Goal: Find specific page/section: Find specific page/section

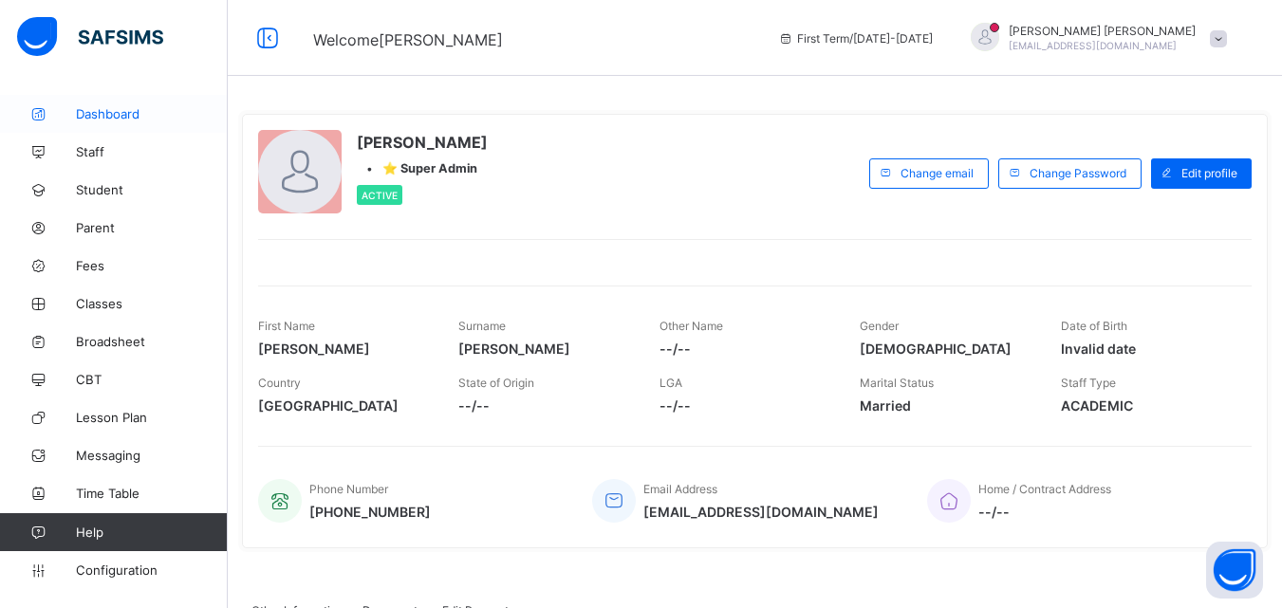
click at [44, 111] on icon at bounding box center [38, 114] width 76 height 14
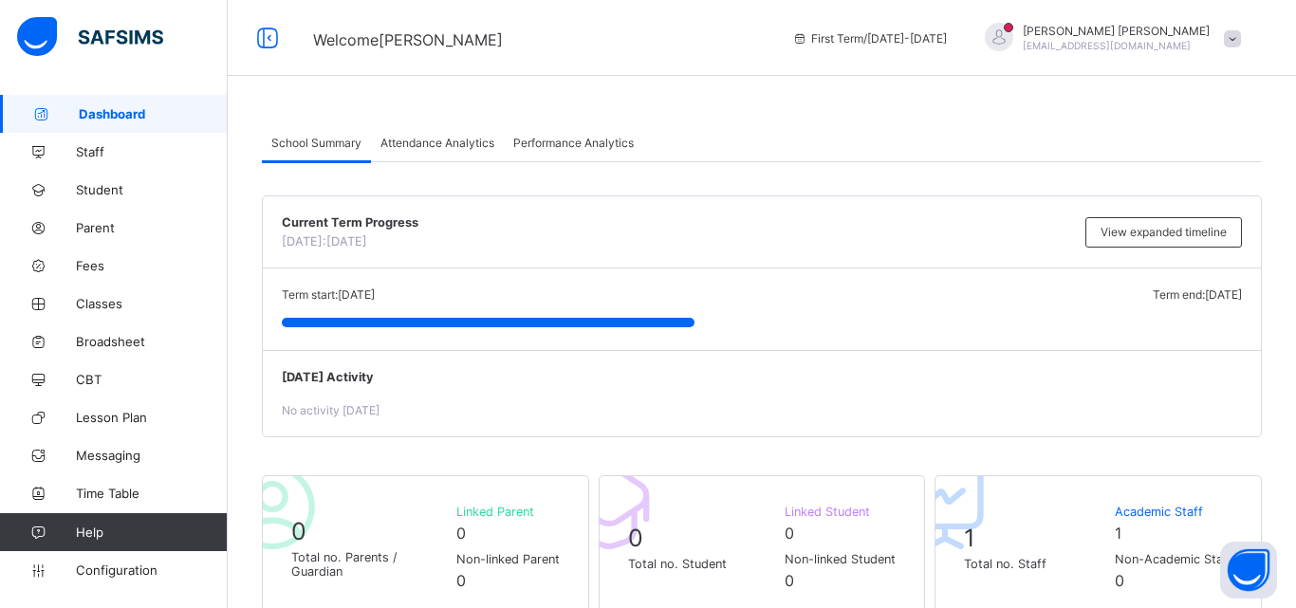
click at [1235, 42] on span at bounding box center [1232, 38] width 17 height 17
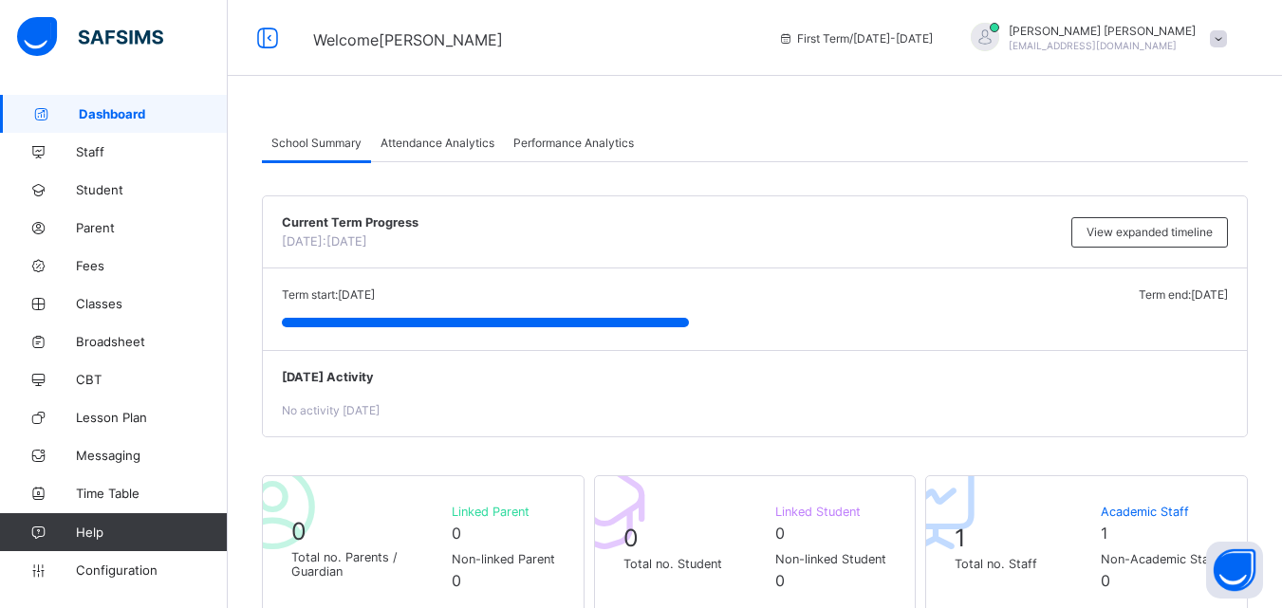
click at [536, 141] on span "Performance Analytics" at bounding box center [573, 143] width 120 height 14
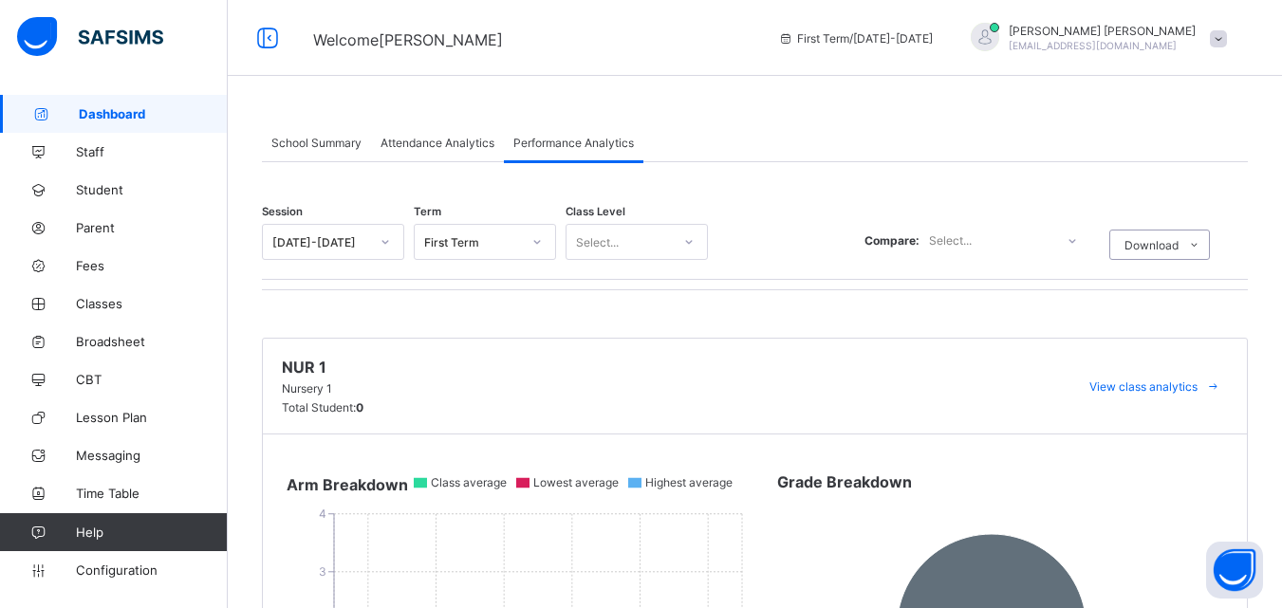
click at [416, 147] on span "Attendance Analytics" at bounding box center [437, 143] width 114 height 14
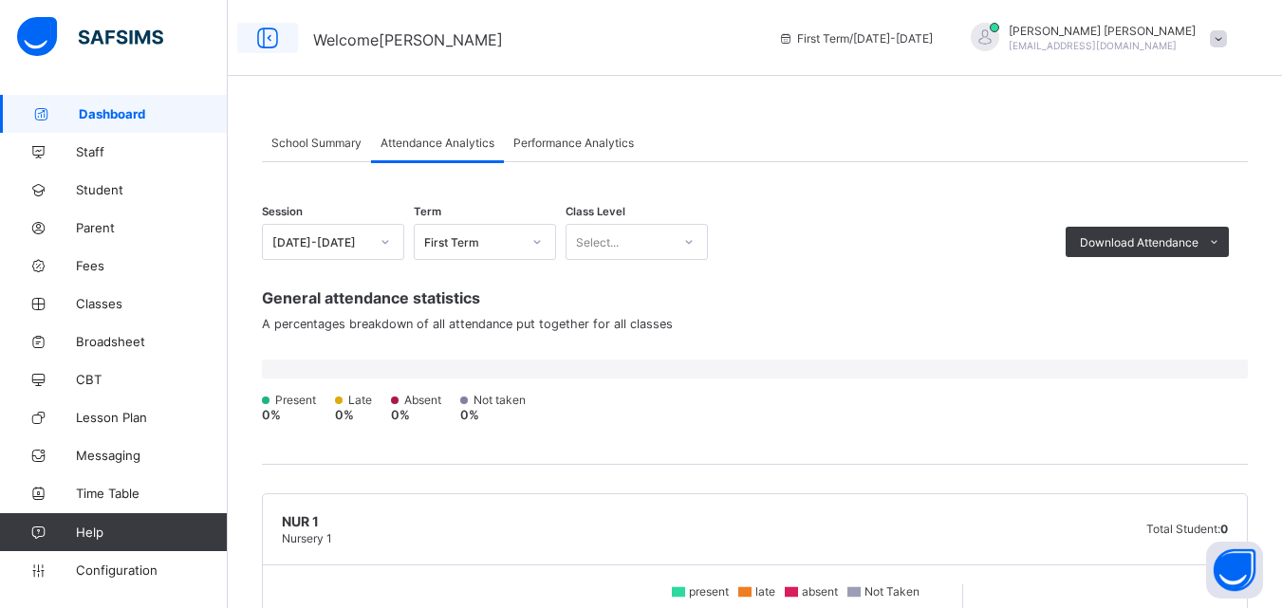
click at [261, 34] on icon at bounding box center [267, 39] width 32 height 28
